Goal: Task Accomplishment & Management: Complete application form

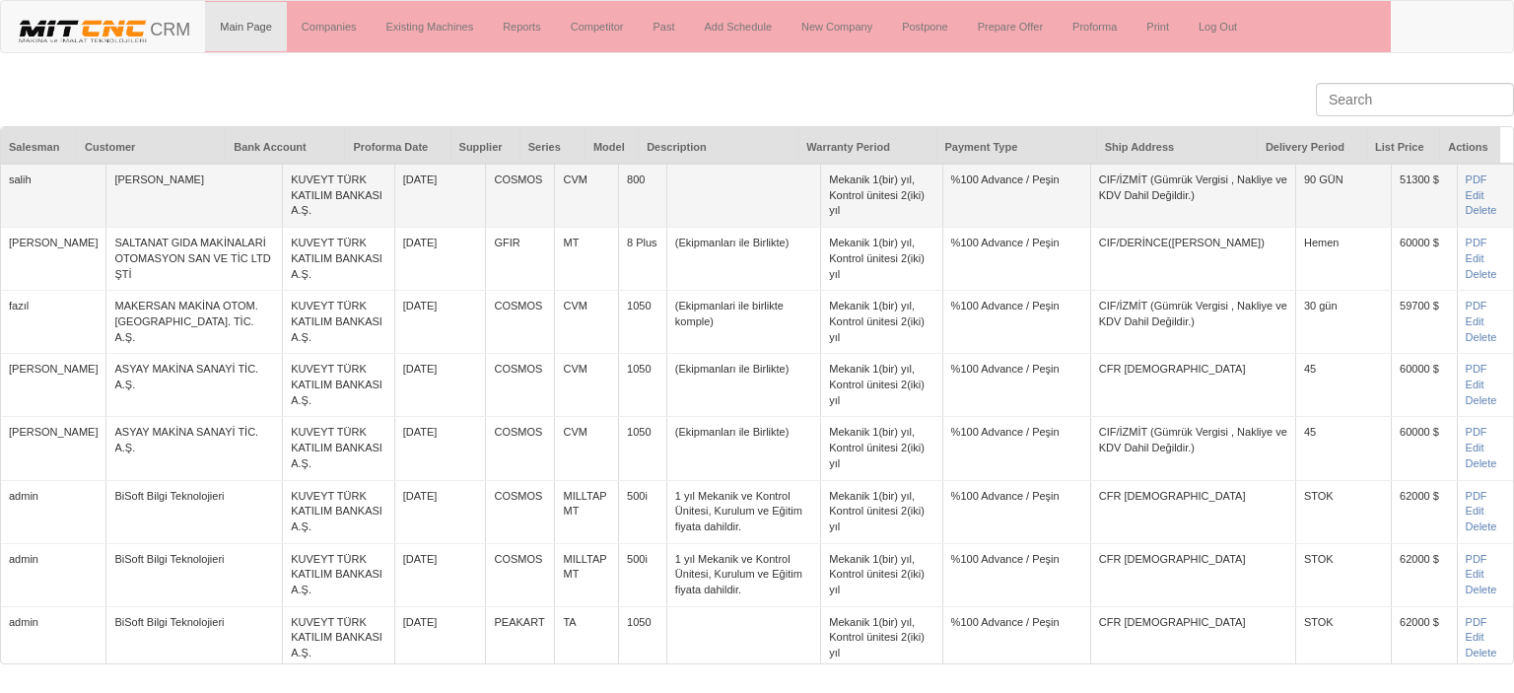
click at [1457, 202] on td "PDF Edit [GEOGRAPHIC_DATA]" at bounding box center [1485, 196] width 56 height 64
click at [1466, 194] on link "Edit" at bounding box center [1475, 195] width 19 height 12
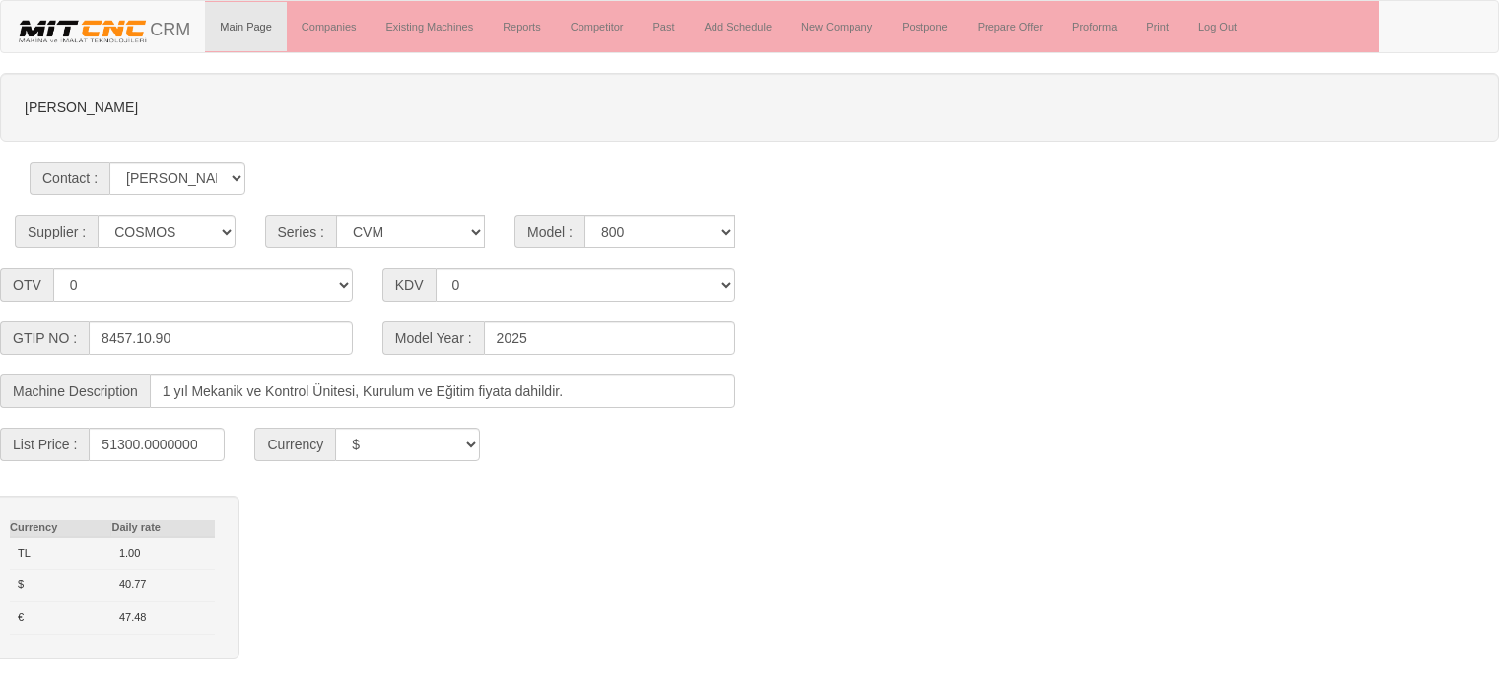
select select "4"
select select "21"
select select "301"
select select "$"
click at [133, 330] on input "8457.10.90" at bounding box center [221, 338] width 264 height 34
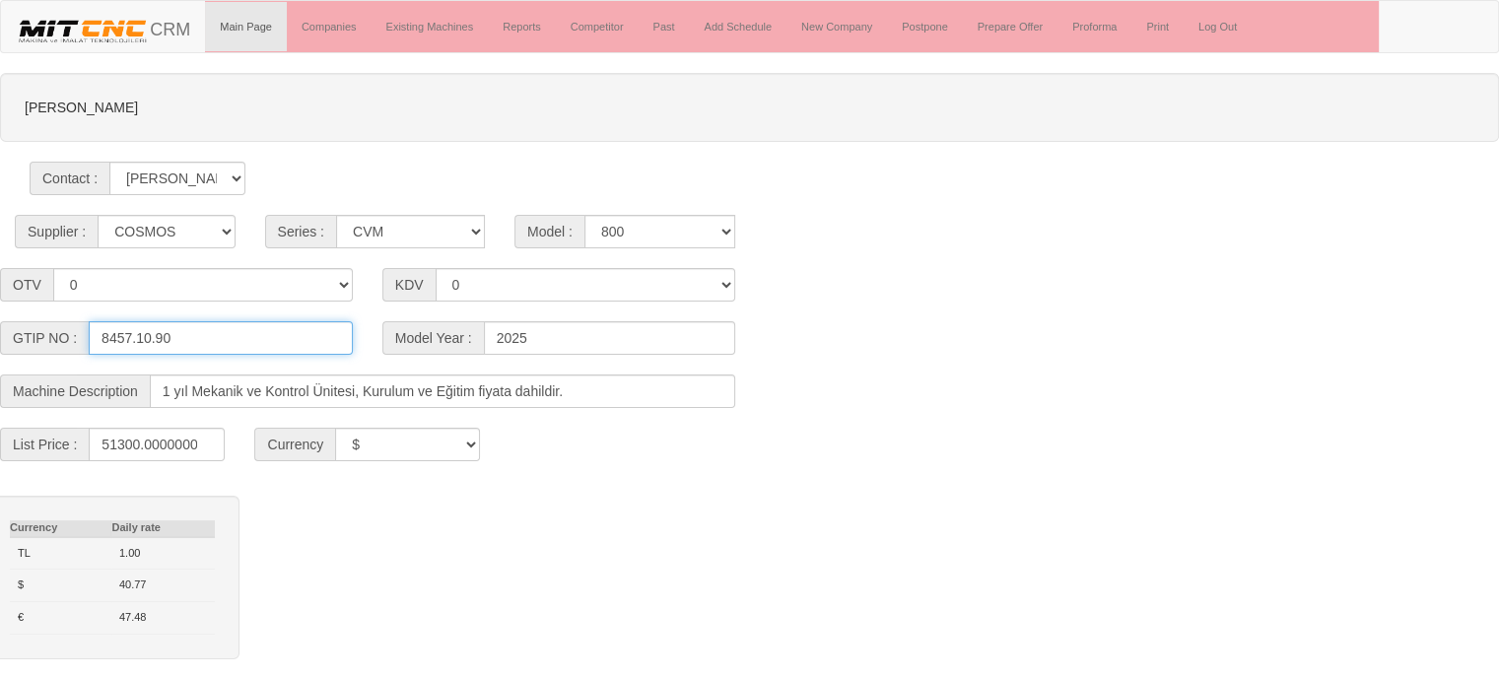
click at [242, 332] on input "8457.10.90" at bounding box center [221, 338] width 264 height 34
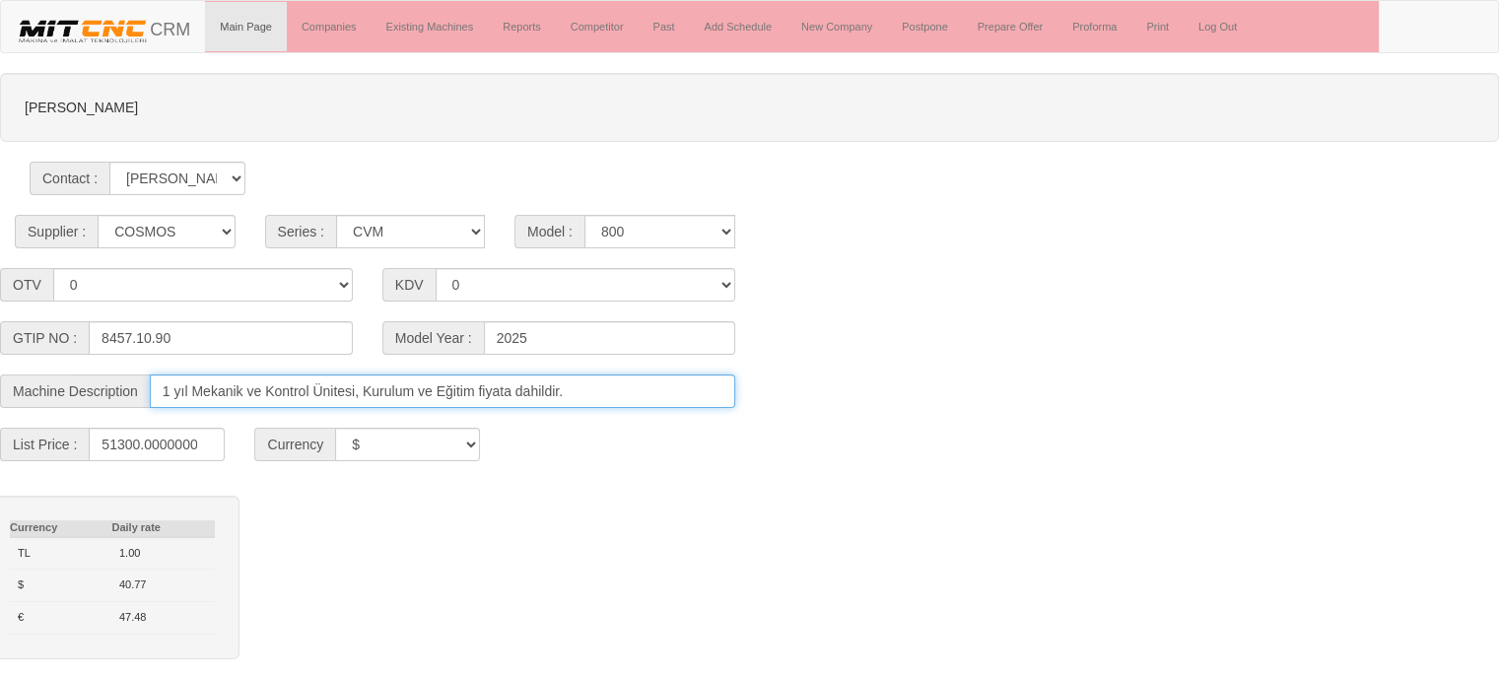
click at [481, 396] on input "1 yıl Mekanik ve Kontrol Ünitesi, Kurulum ve Eğitim fiyata dahildir." at bounding box center [443, 392] width 586 height 34
click at [623, 389] on input "1 yıl Mekanik ve Kontrol Ünitesi, Kurulum ve Eğitim fiyata dahildir." at bounding box center [443, 392] width 586 height 34
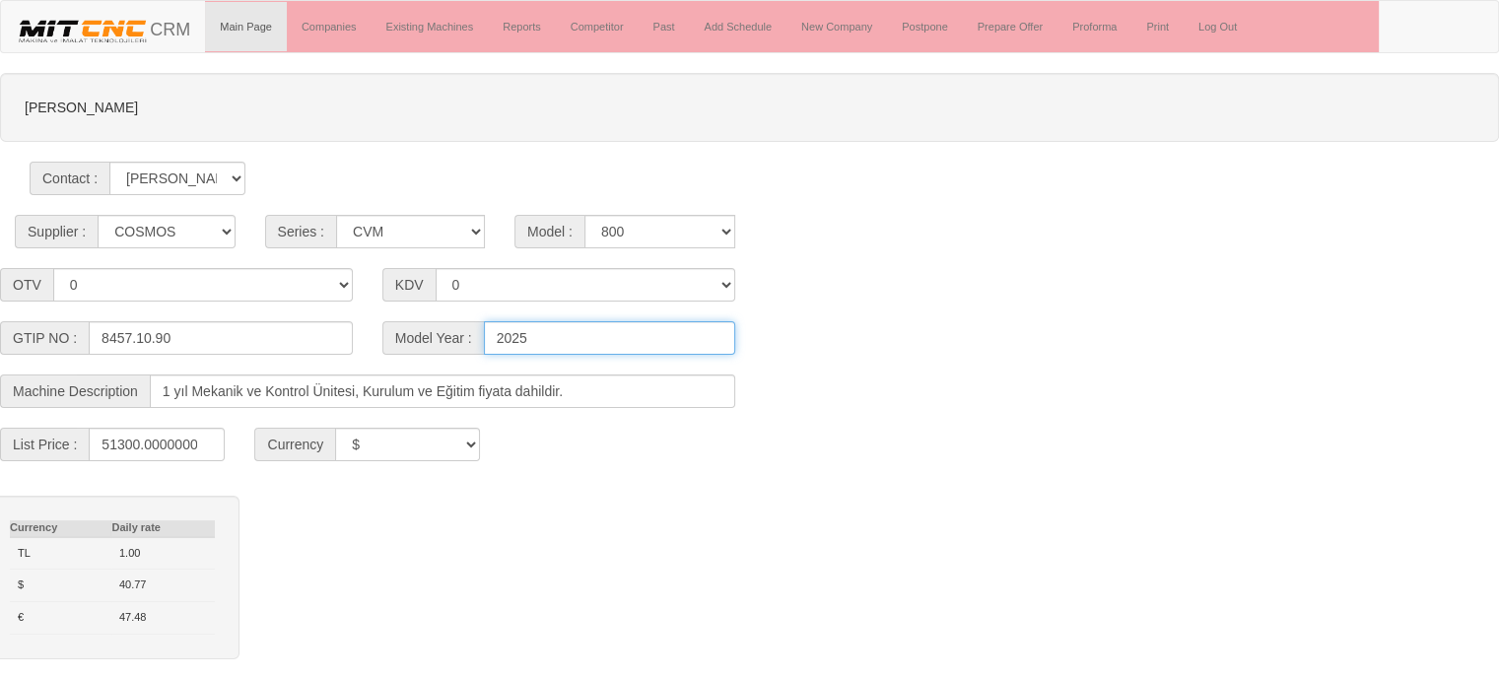
click at [644, 342] on input "2025" at bounding box center [609, 338] width 251 height 34
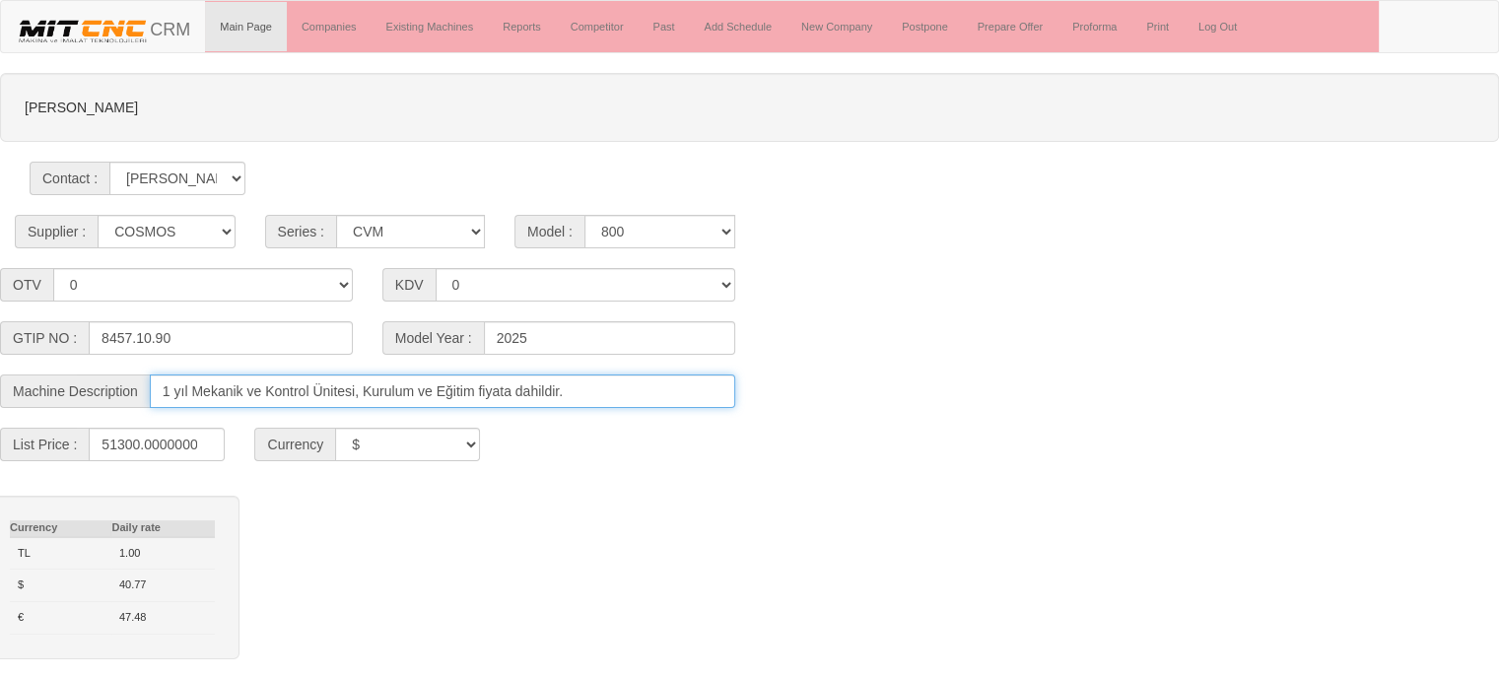
click at [644, 382] on input "1 yıl Mekanik ve Kontrol Ünitesi, Kurulum ve Eğitim fiyata dahildir." at bounding box center [443, 392] width 586 height 34
drag, startPoint x: 647, startPoint y: 387, endPoint x: 73, endPoint y: 417, distance: 574.5
click at [73, 417] on form "EMİN TABAN Contact : Mehmet Emin Nizam Supplier : ------ PEAKART COSMOS GFIR DU…" at bounding box center [749, 482] width 1499 height 819
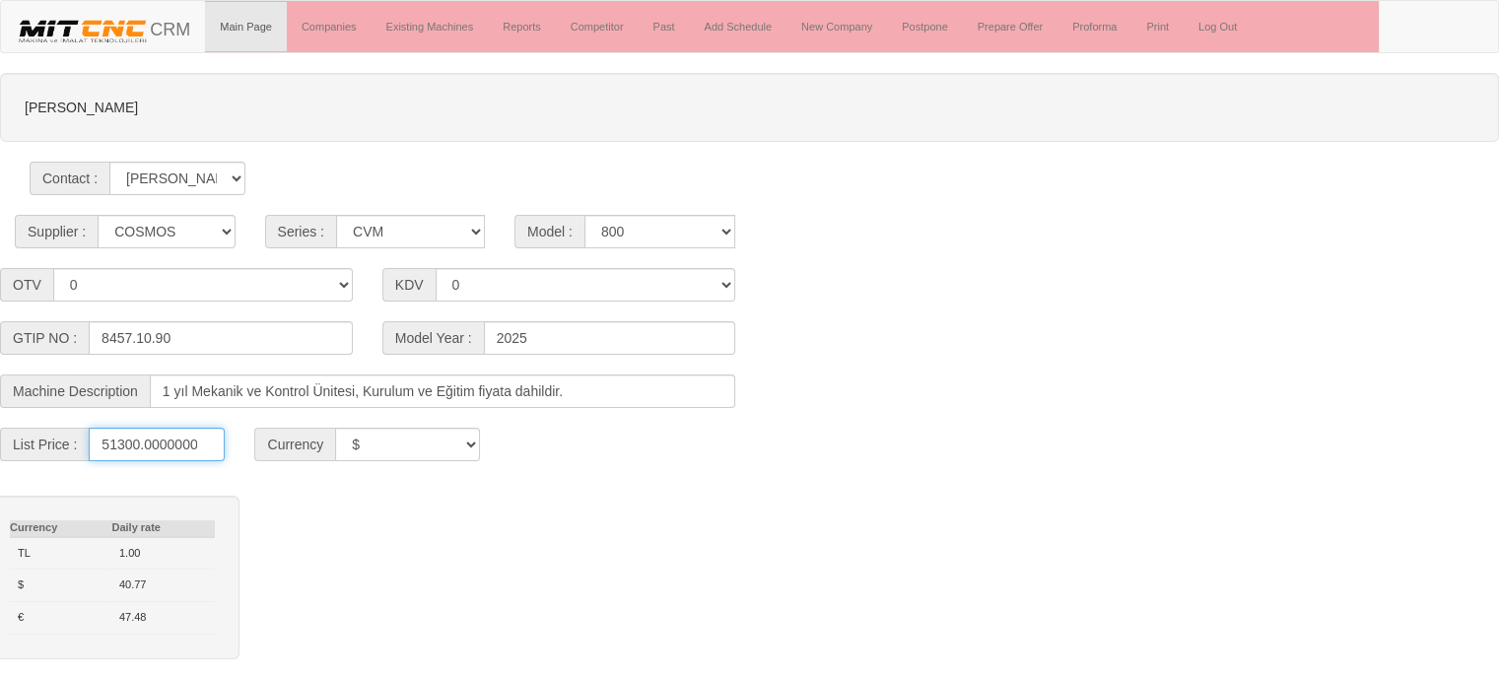
click at [173, 432] on input "51300.0000000000" at bounding box center [157, 445] width 136 height 34
click at [617, 412] on form "EMİN TABAN Contact : Mehmet Emin Nizam Supplier : ------ PEAKART COSMOS GFIR DU…" at bounding box center [749, 482] width 1499 height 819
click at [518, 285] on select "0 20 25" at bounding box center [586, 285] width 300 height 34
click at [283, 287] on select "0 35" at bounding box center [203, 285] width 300 height 34
click at [429, 233] on select "CVM MILLTAP MT" at bounding box center [410, 232] width 149 height 34
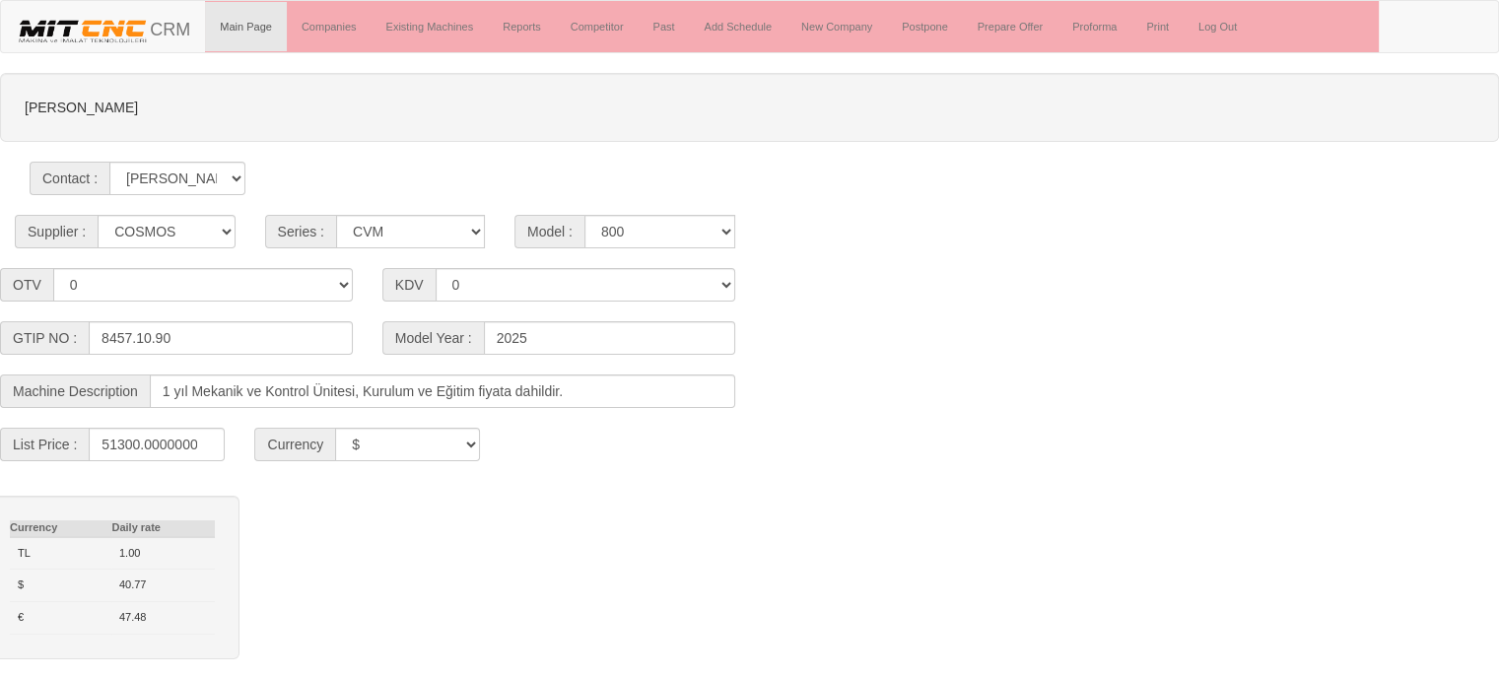
click at [481, 131] on div "[PERSON_NAME]" at bounding box center [749, 107] width 1499 height 69
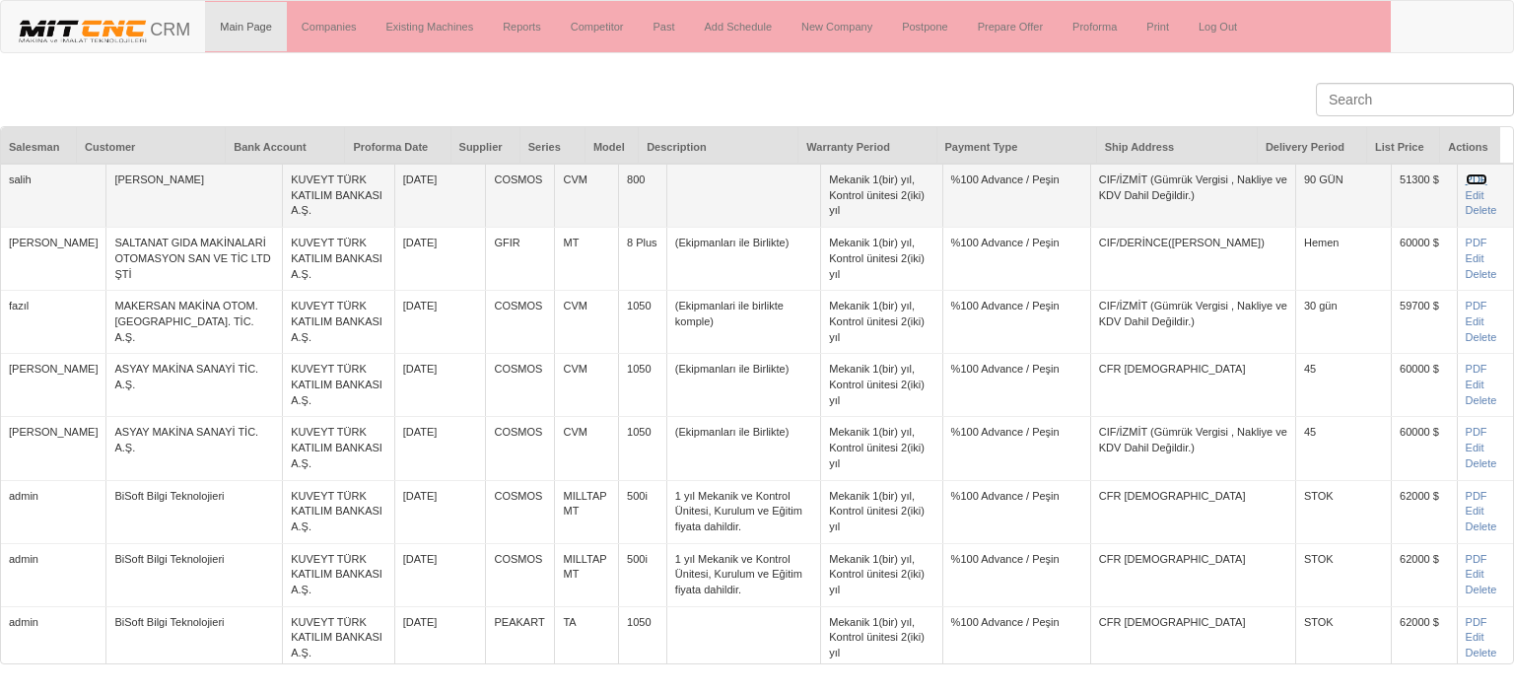
click at [1466, 177] on link "PDF" at bounding box center [1477, 179] width 22 height 12
